Goal: Information Seeking & Learning: Find specific fact

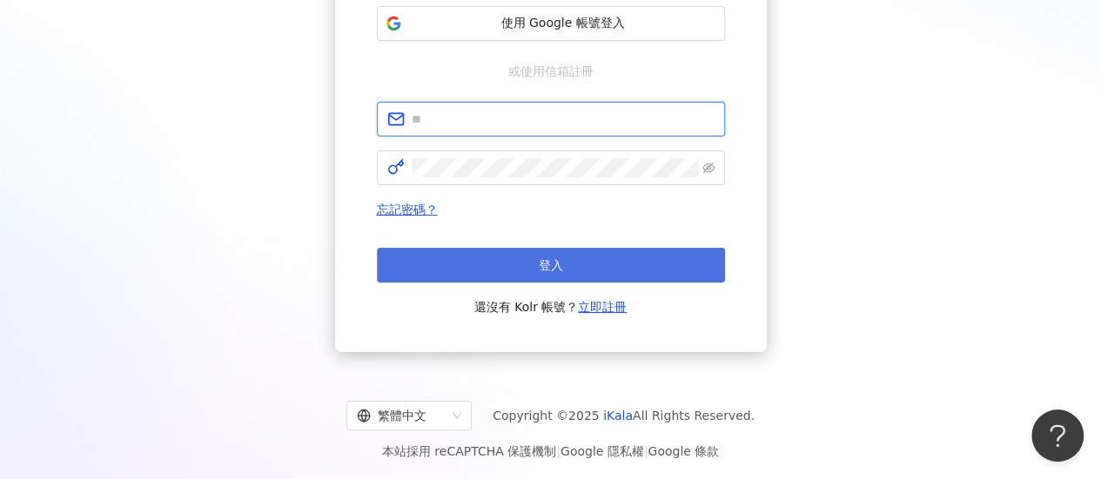
type input "**********"
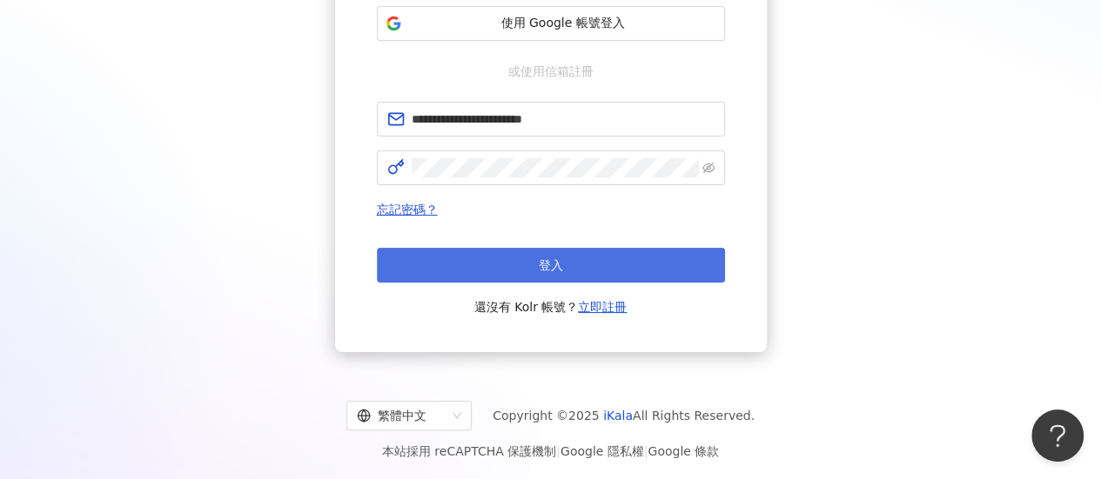
click at [587, 273] on button "登入" at bounding box center [551, 265] width 348 height 35
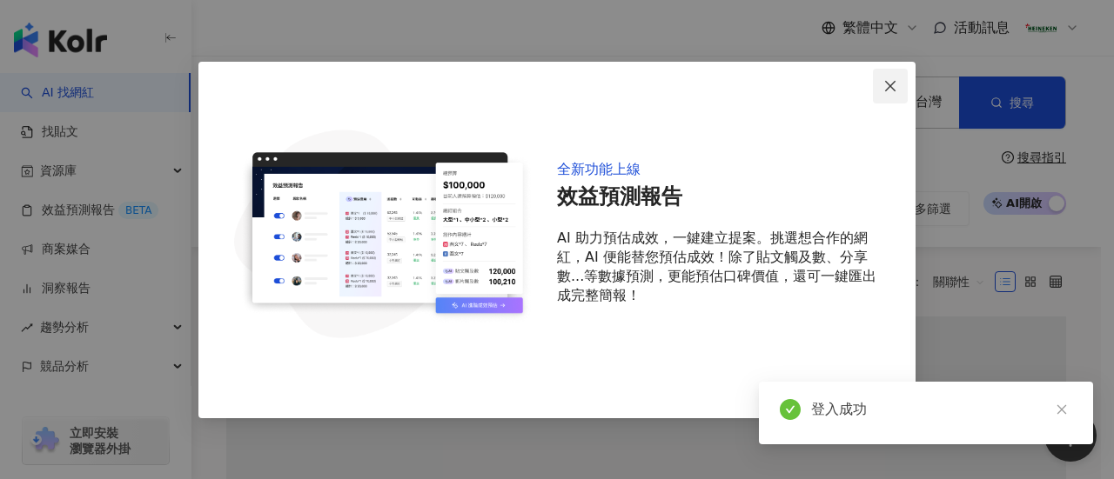
click at [891, 83] on icon "close" at bounding box center [890, 86] width 14 height 14
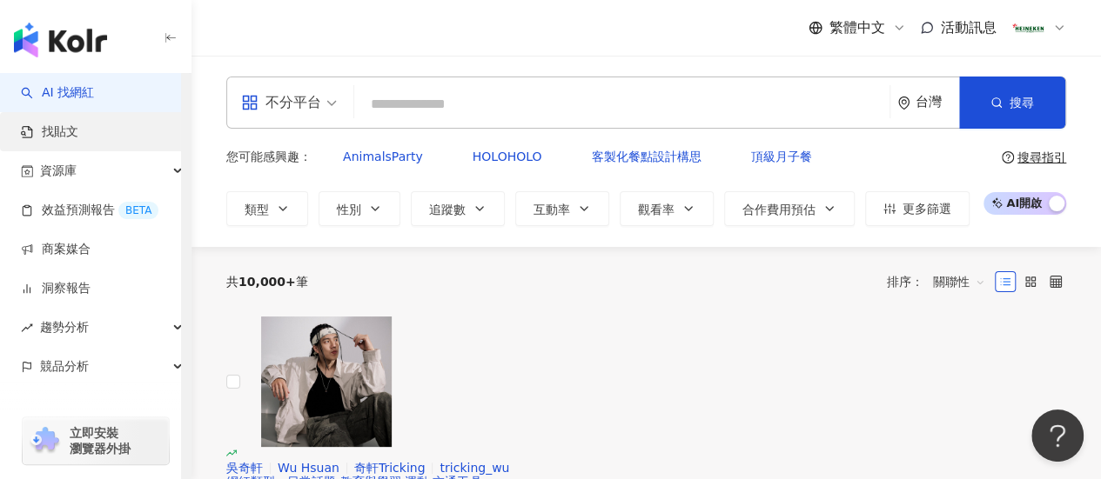
click at [78, 141] on link "找貼文" at bounding box center [49, 132] width 57 height 17
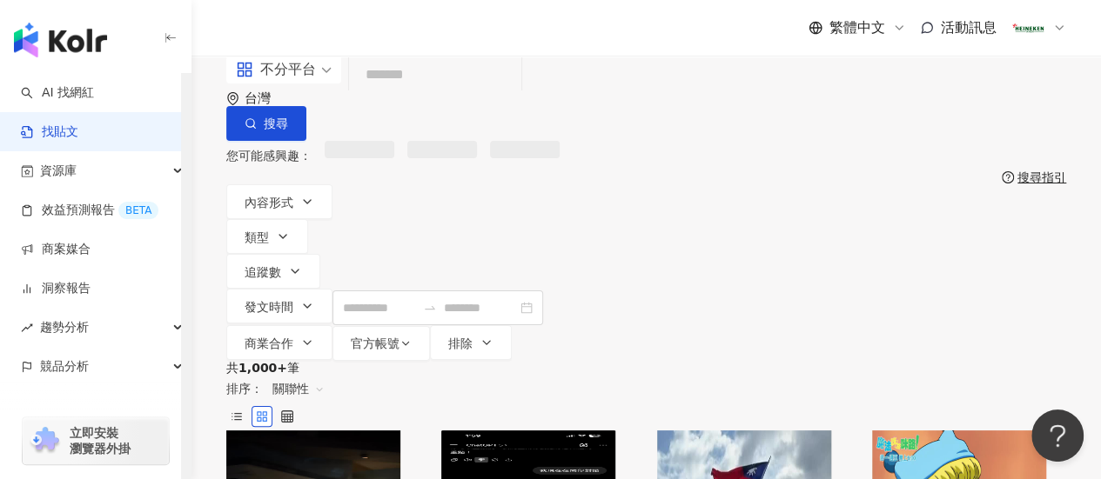
click at [431, 94] on input "search" at bounding box center [435, 75] width 158 height 37
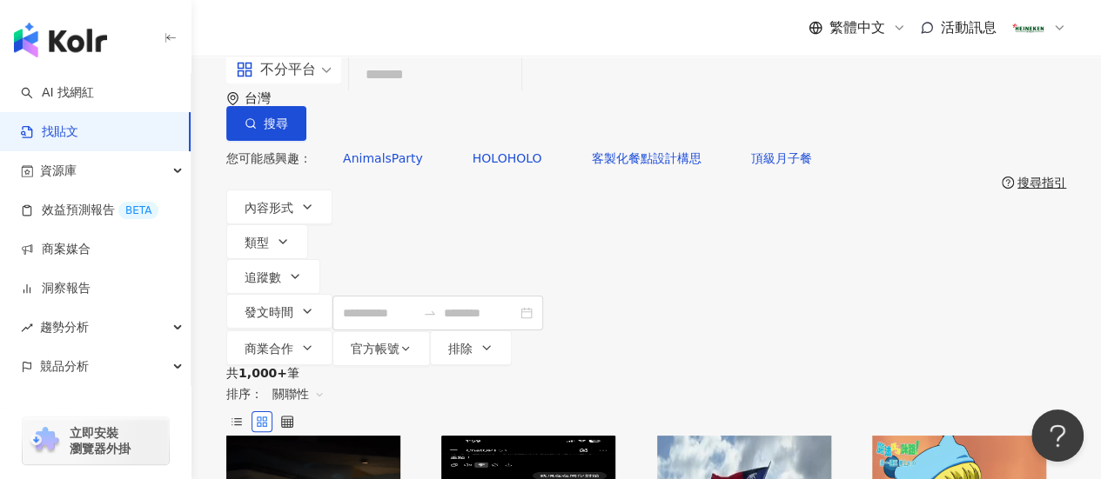
type input "*"
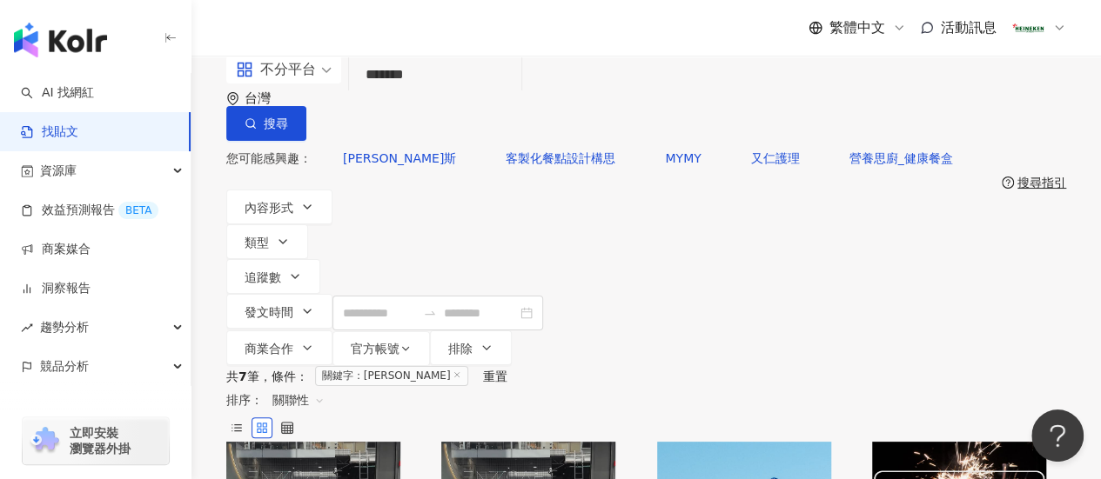
click at [420, 94] on input "*******" at bounding box center [435, 75] width 158 height 37
type input "****"
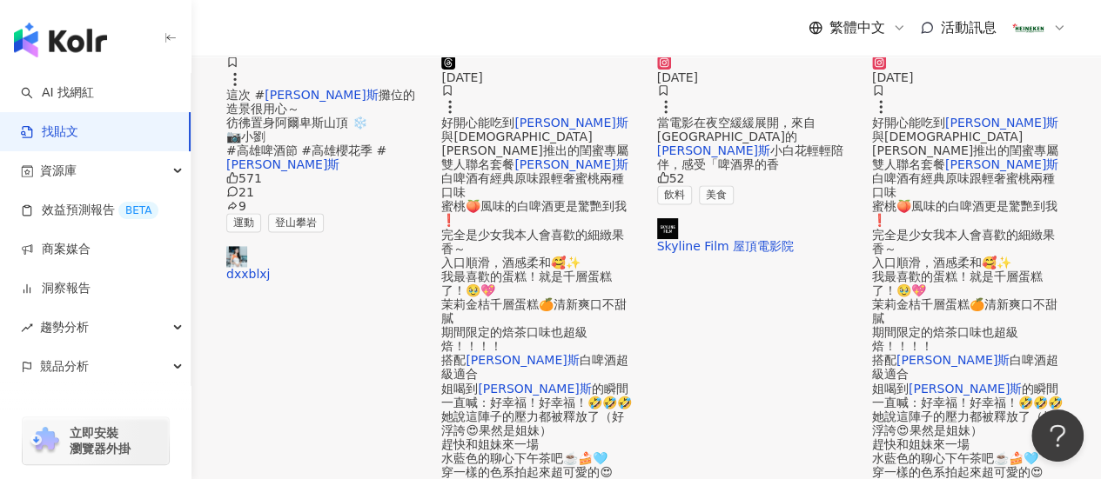
scroll to position [1131, 0]
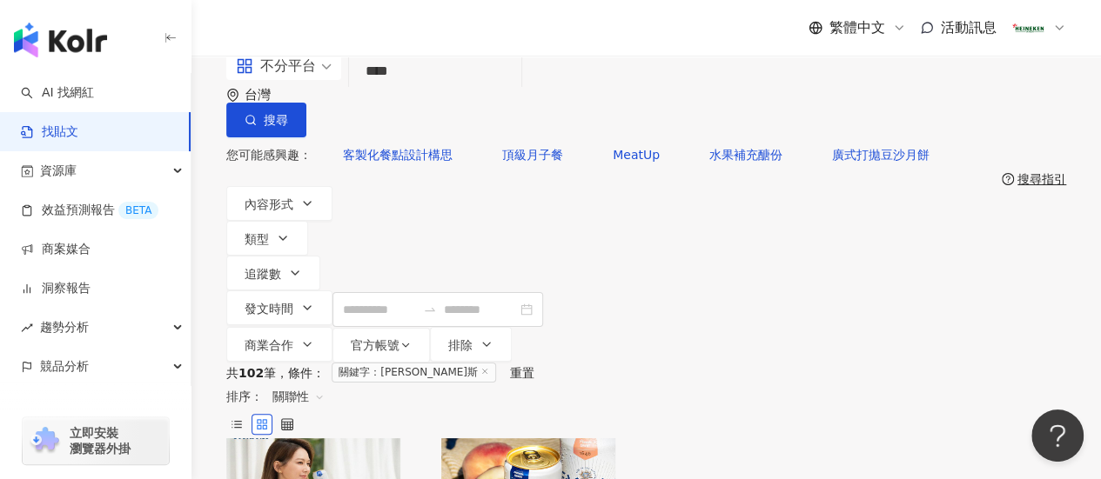
scroll to position [0, 0]
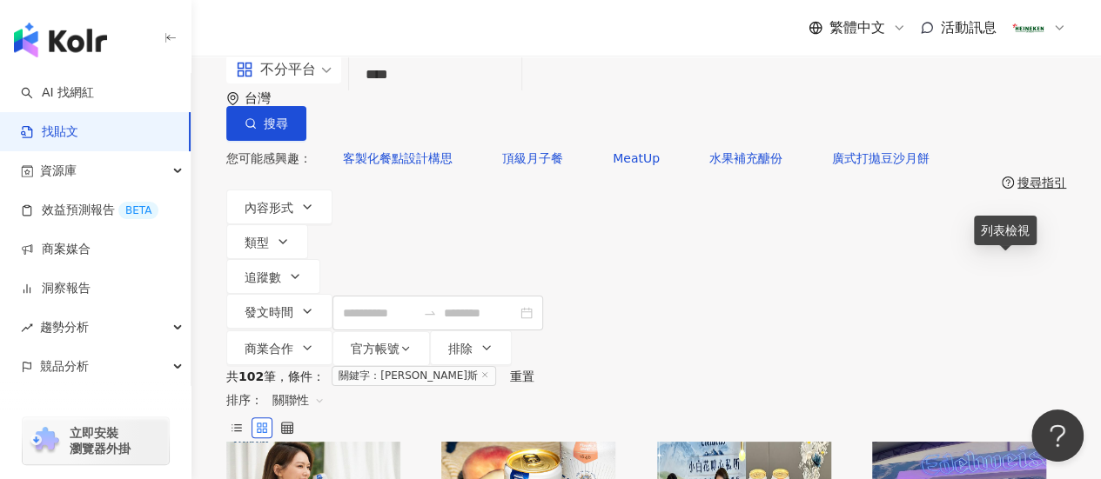
click at [325, 386] on span "關聯性" at bounding box center [298, 400] width 52 height 28
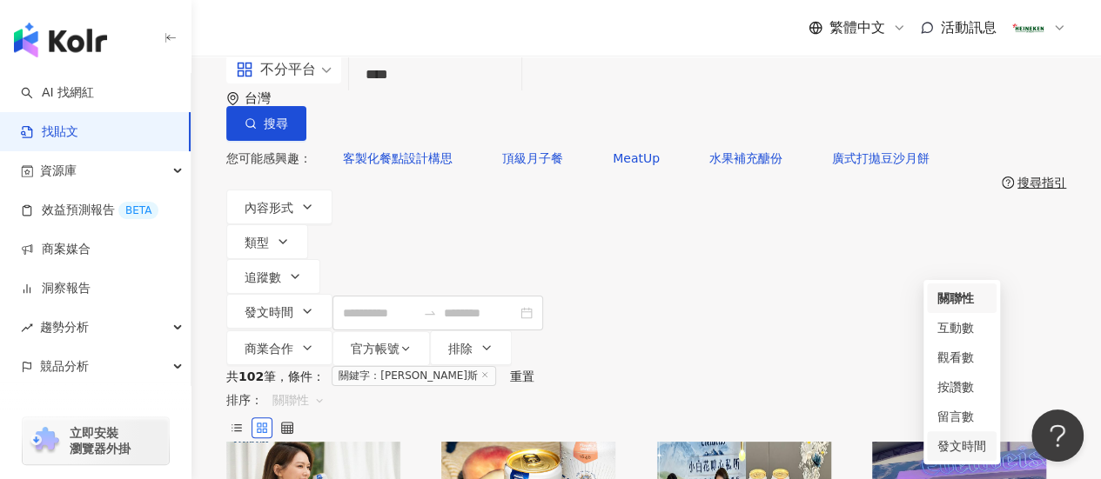
click at [969, 444] on div "發文時間" at bounding box center [961, 446] width 49 height 19
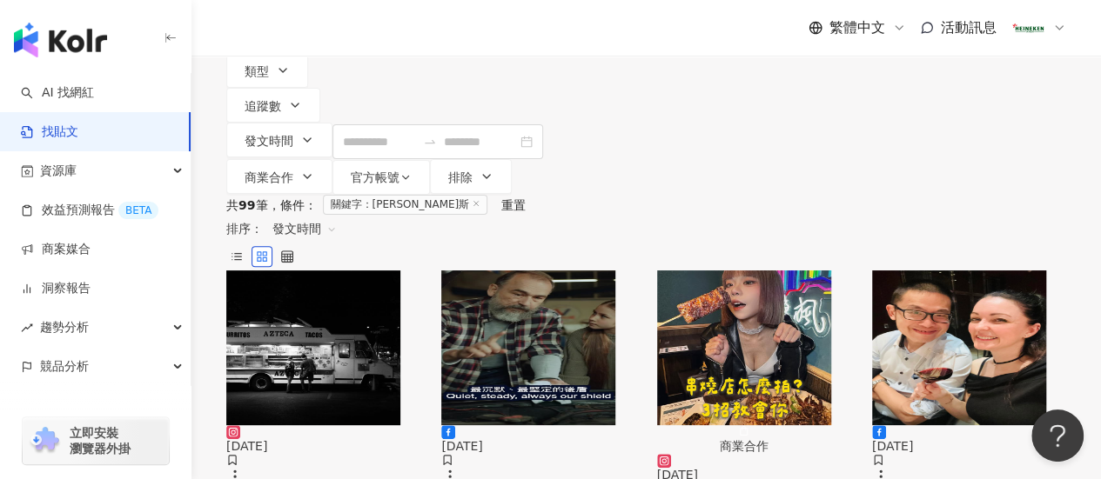
scroll to position [174, 0]
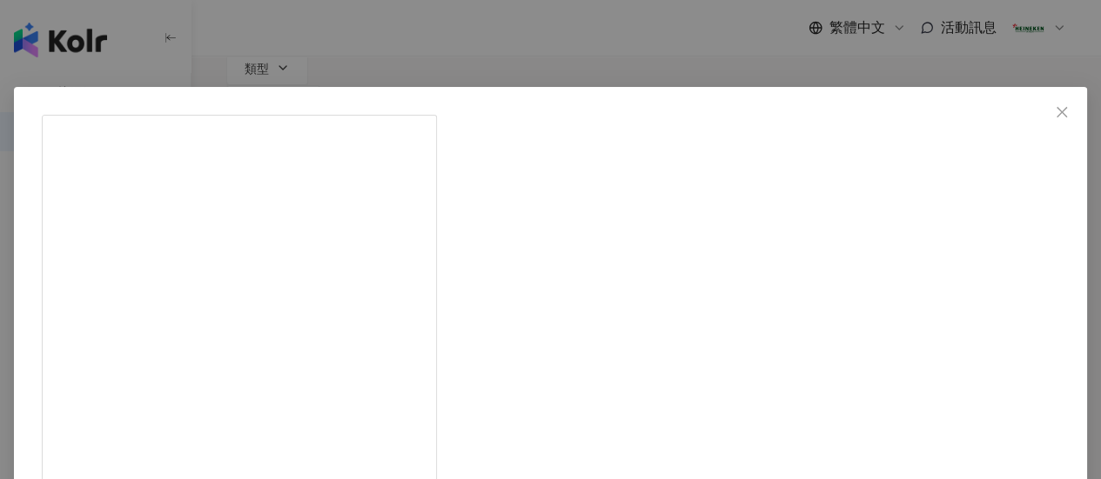
scroll to position [1914, 0]
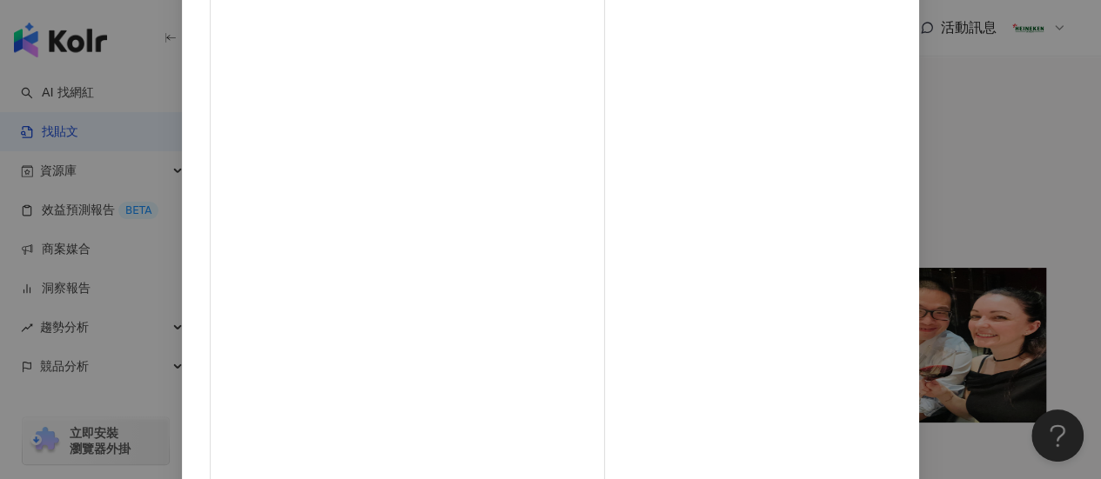
scroll to position [301, 0]
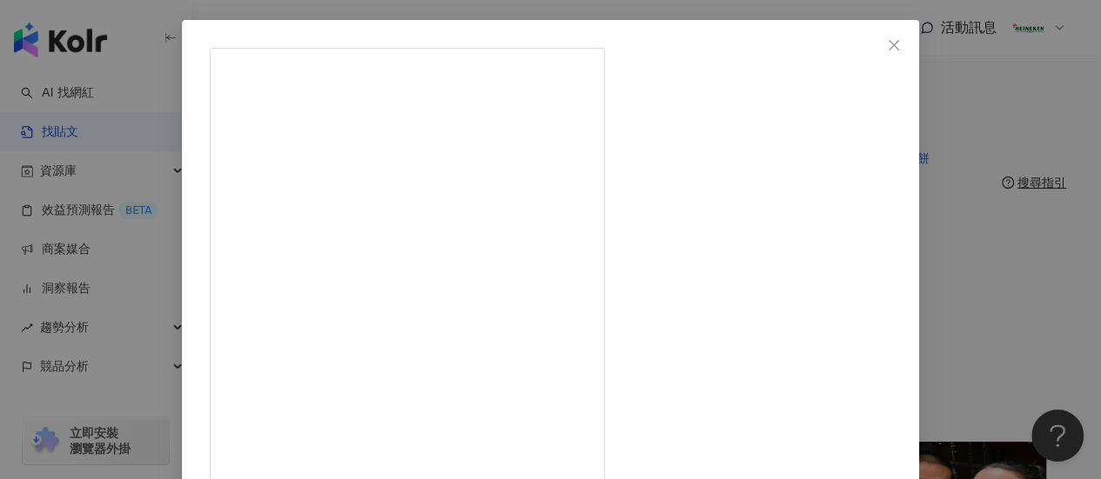
scroll to position [40, 0]
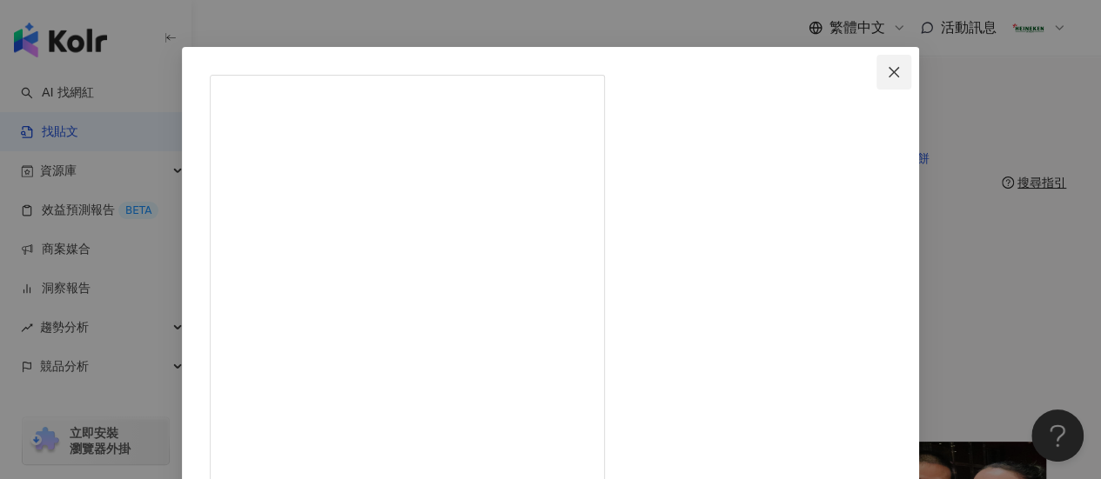
click at [901, 76] on icon "close" at bounding box center [894, 72] width 14 height 14
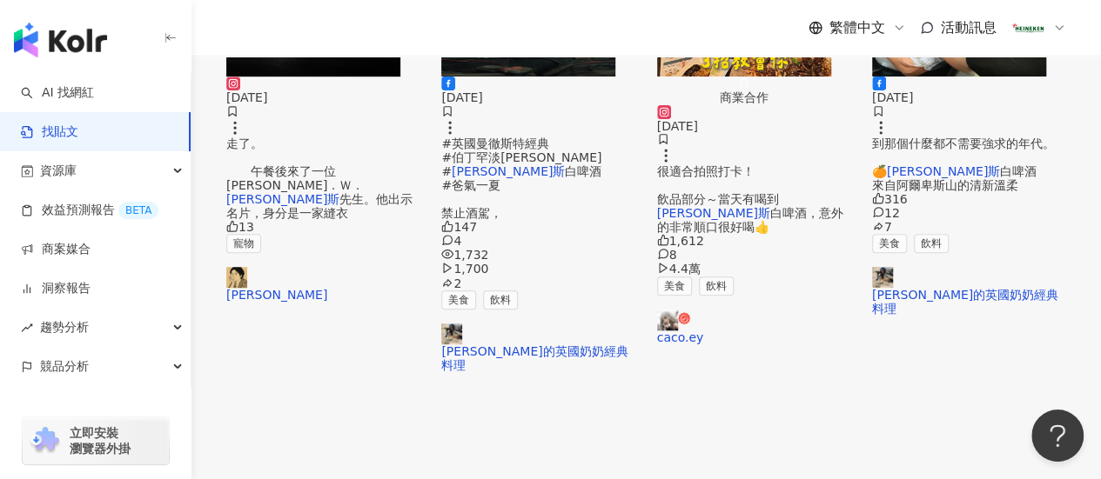
scroll to position [522, 0]
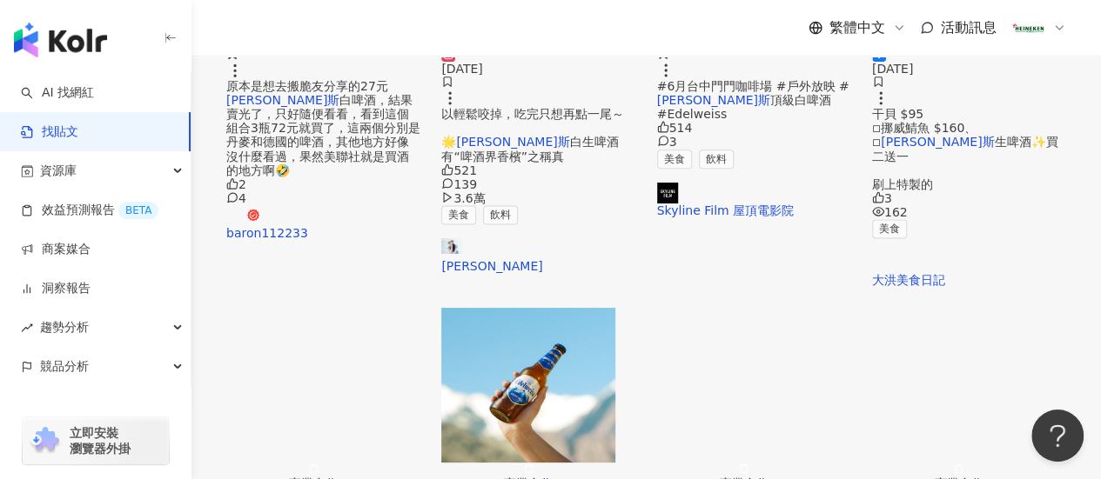
scroll to position [1044, 0]
